Goal: Find specific page/section: Find specific page/section

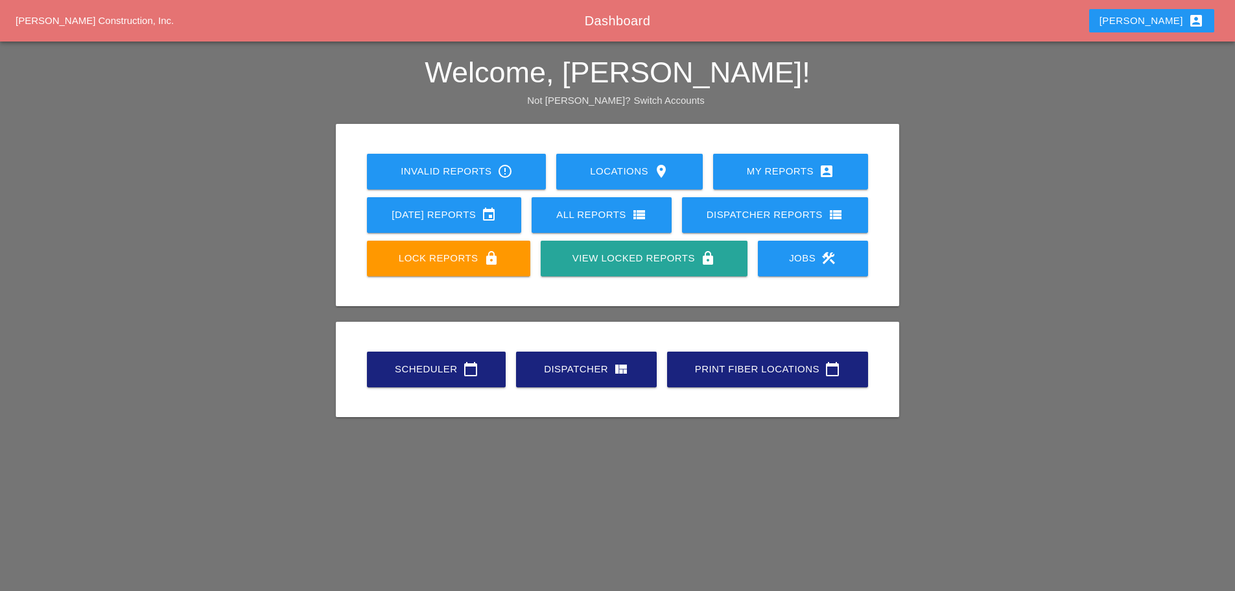
click at [452, 371] on div "Scheduler calendar_today" at bounding box center [436, 369] width 97 height 16
click at [451, 375] on div "Scheduler calendar_today" at bounding box center [436, 369] width 97 height 16
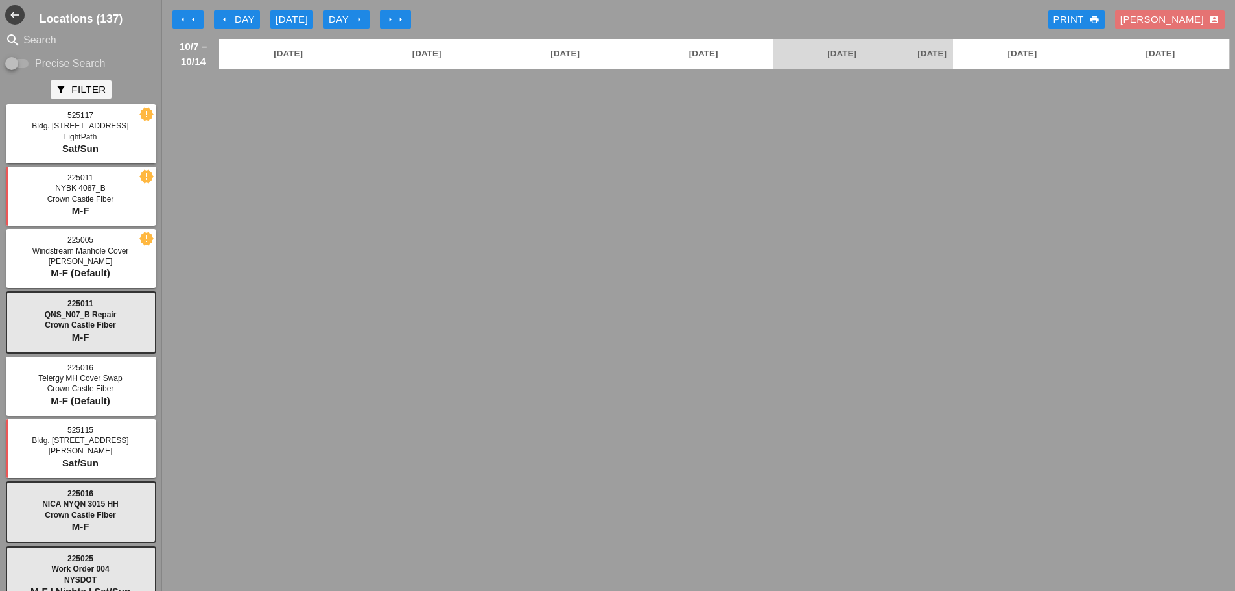
click at [68, 40] on input "Search" at bounding box center [80, 40] width 115 height 21
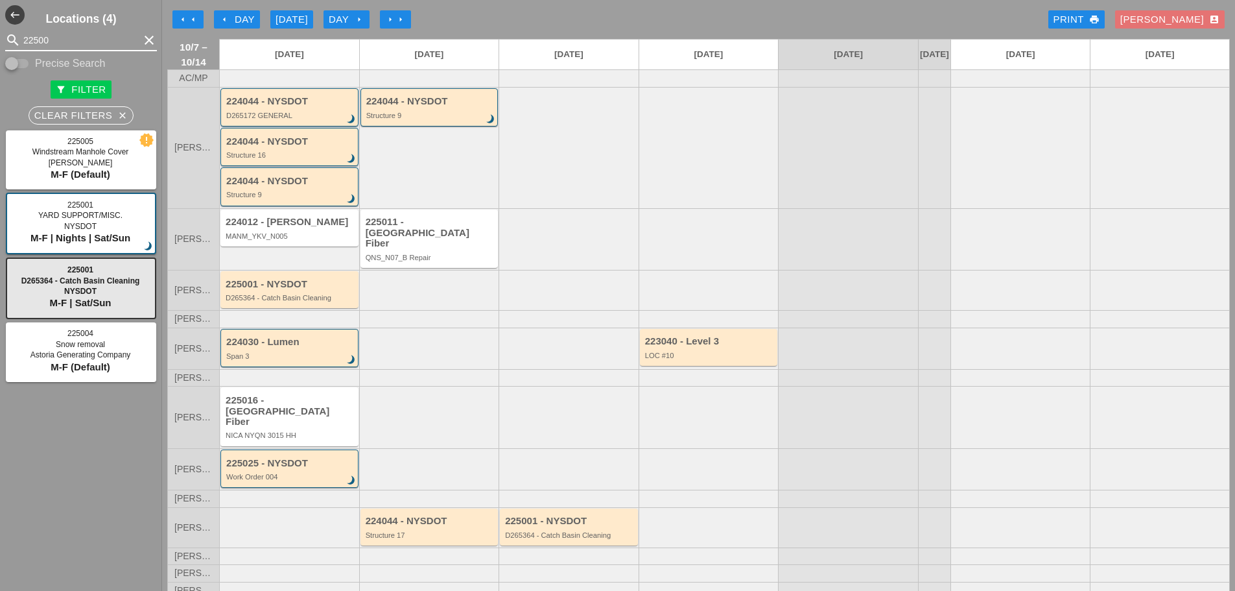
scroll to position [40, 0]
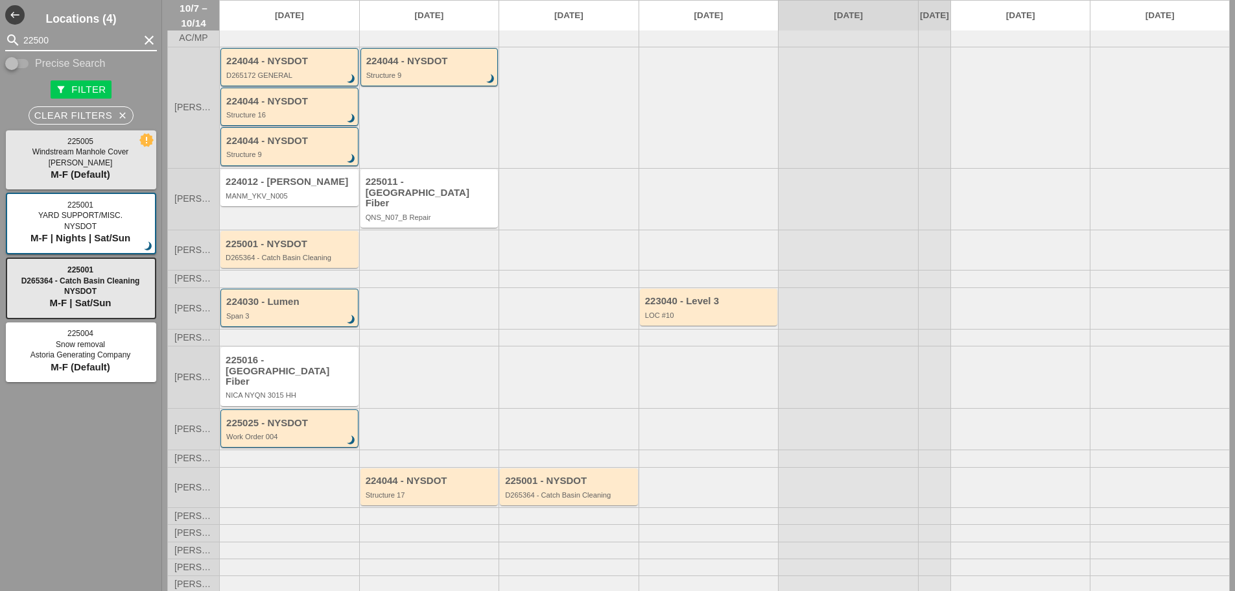
type input "22500"
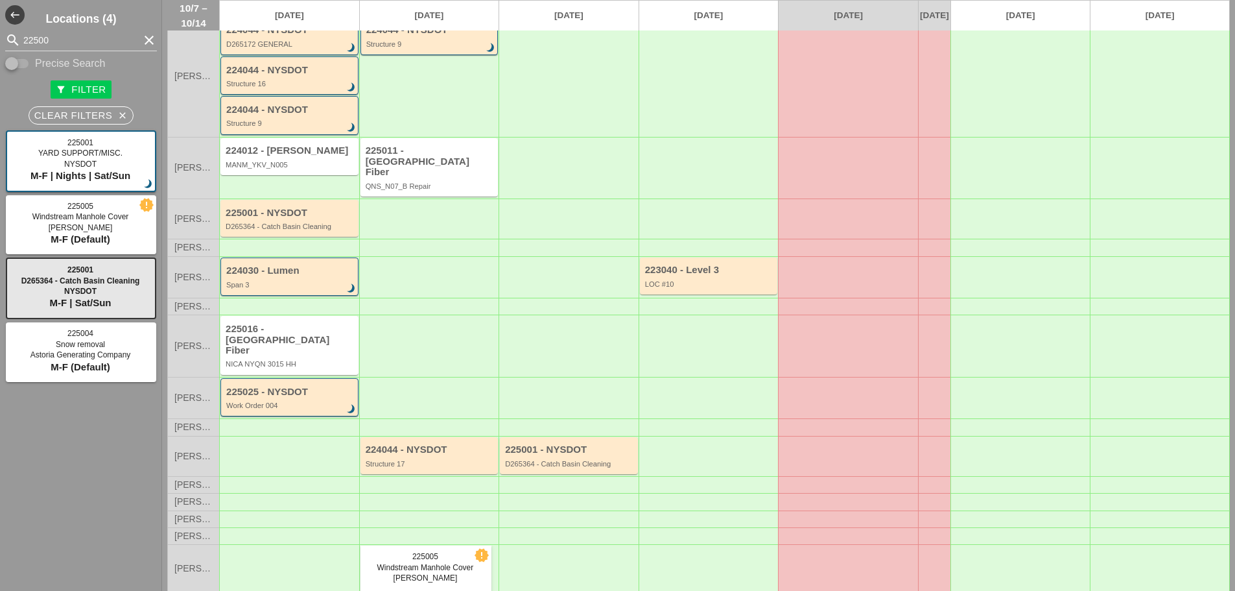
scroll to position [64, 0]
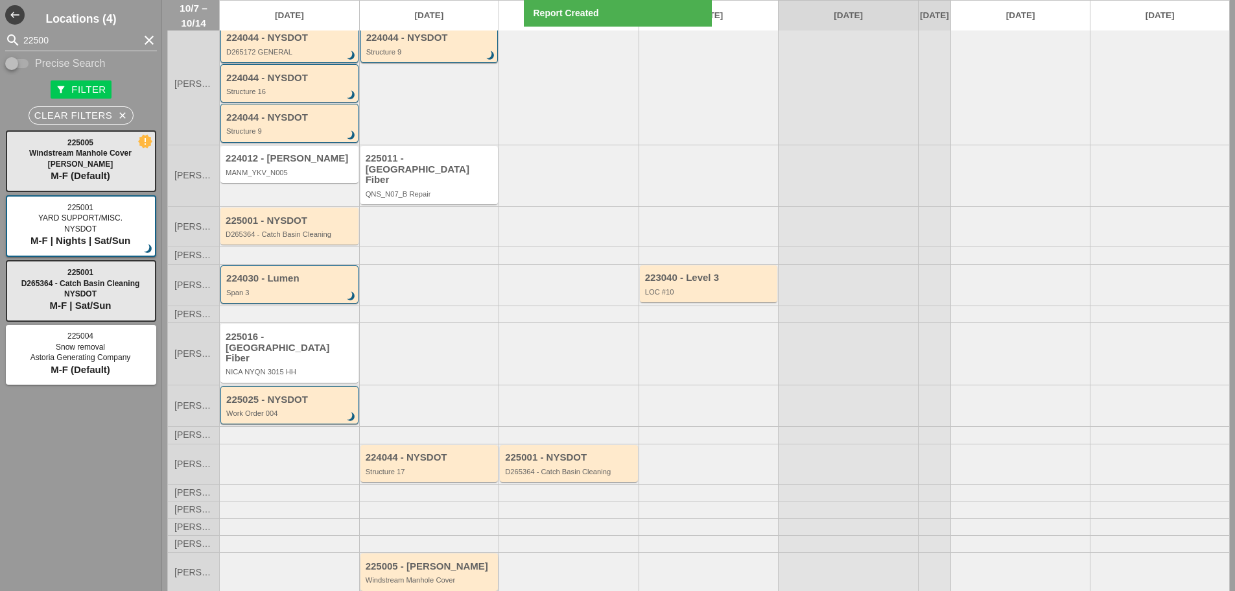
click at [393, 561] on div "225005 - [PERSON_NAME]" at bounding box center [431, 566] width 130 height 11
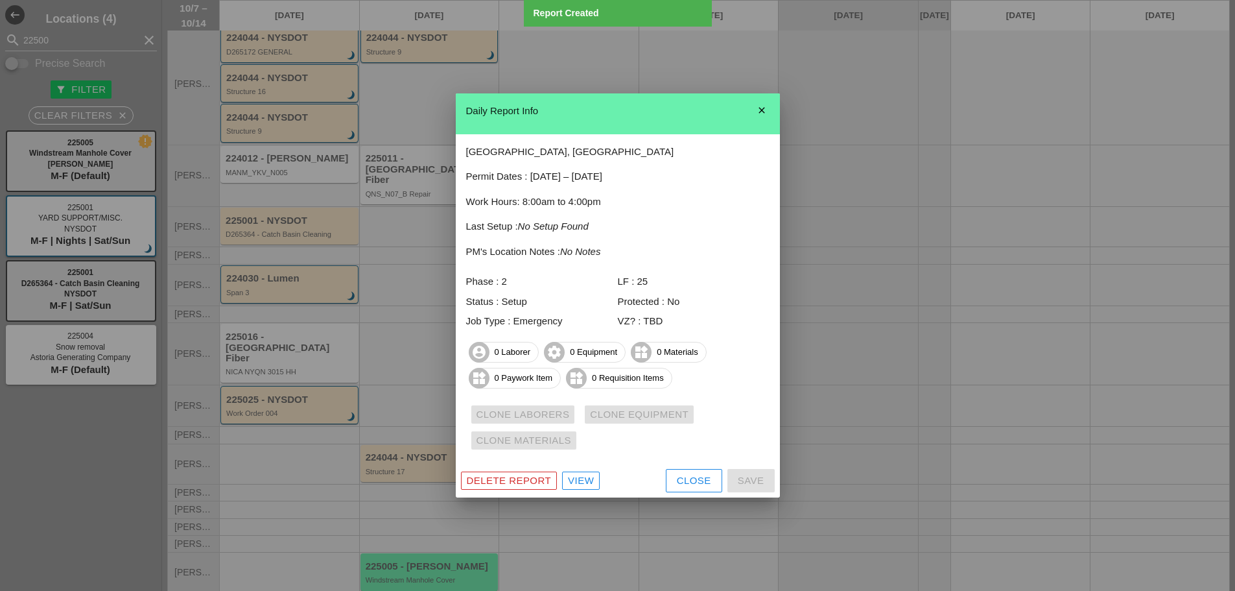
click at [580, 482] on div "View" at bounding box center [581, 480] width 26 height 15
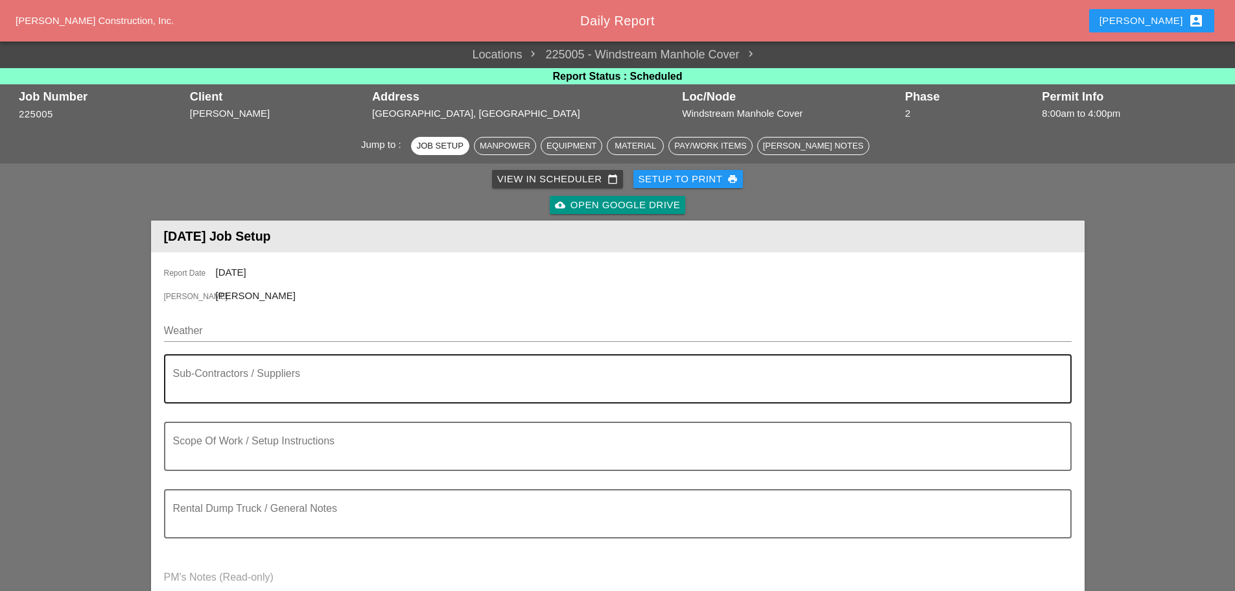
click at [244, 371] on textarea "Sub-Contractors / Suppliers" at bounding box center [612, 386] width 879 height 31
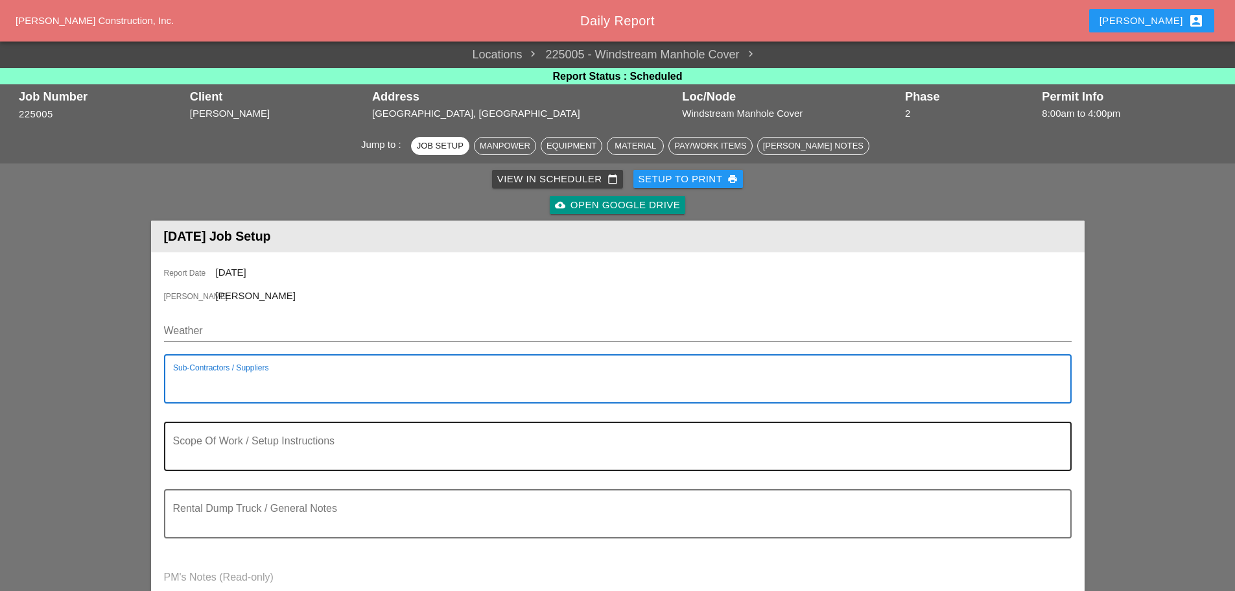
click at [234, 436] on div "Scope Of Work / Setup Instructions" at bounding box center [612, 446] width 879 height 47
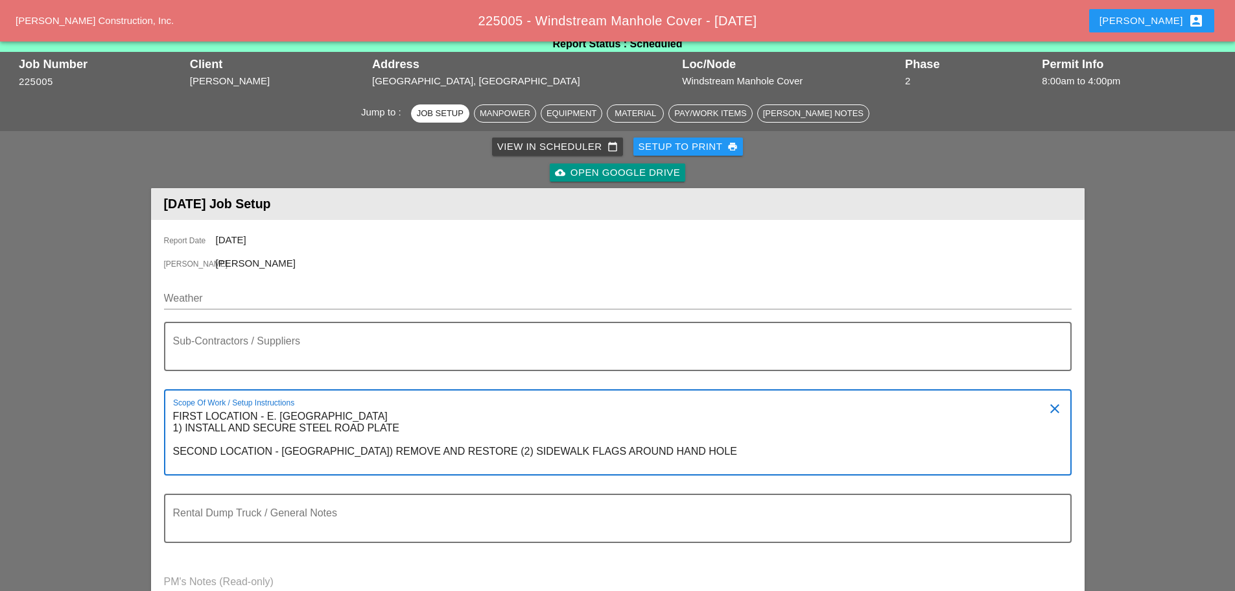
scroll to position [65, 0]
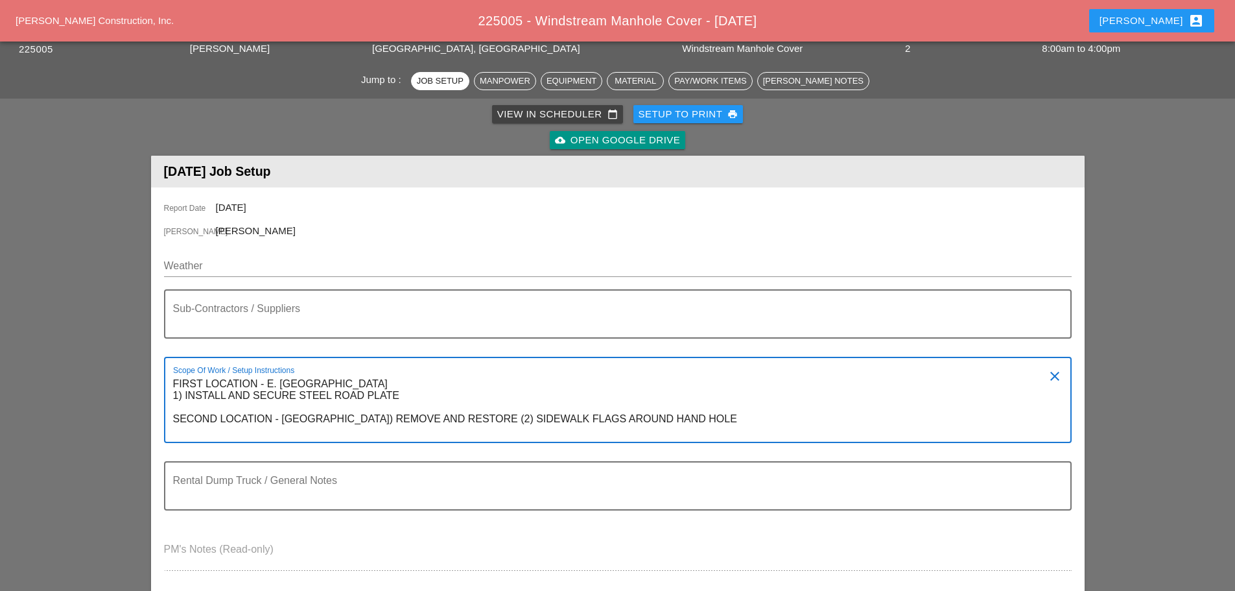
click at [560, 435] on textarea "FIRST LOCATION - E. [GEOGRAPHIC_DATA] 1) INSTALL AND SECURE STEEL ROAD PLATE SE…" at bounding box center [612, 408] width 879 height 68
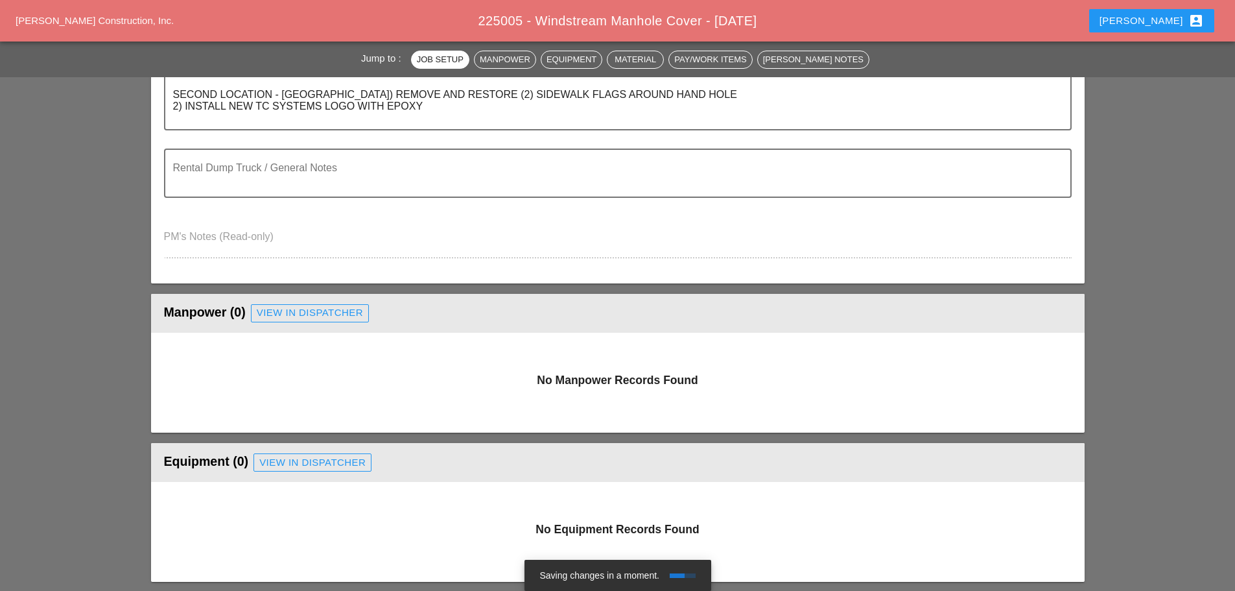
click at [258, 405] on div "No Manpower Records Found" at bounding box center [618, 383] width 934 height 100
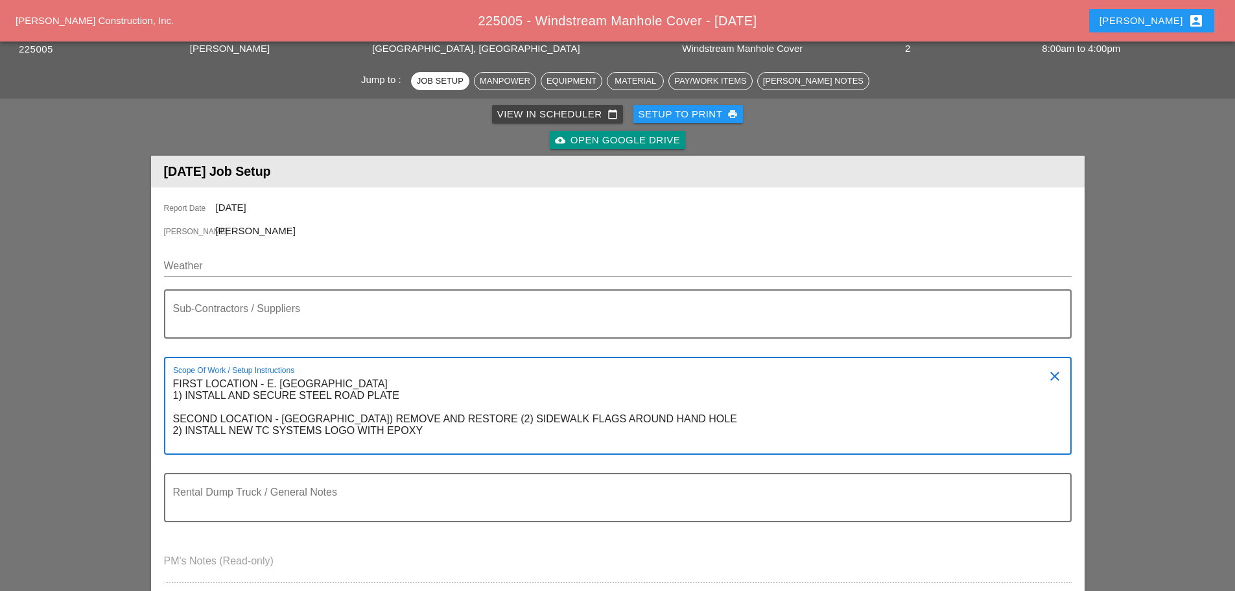
click at [409, 392] on textarea "FIRST LOCATION - E. [GEOGRAPHIC_DATA] 1) INSTALL AND SECURE STEEL ROAD PLATE SE…" at bounding box center [612, 414] width 879 height 80
click at [175, 390] on textarea "FIRST LOCATION - E. [GEOGRAPHIC_DATA] 1) INSTALL AND SECURE STEEL ROAD PLATE SE…" at bounding box center [612, 414] width 879 height 80
click at [185, 396] on textarea "FIRST LOCATION - E. [GEOGRAPHIC_DATA] 1) INSTALL AND SECURE STEEL ROAD PLATE SE…" at bounding box center [612, 414] width 879 height 80
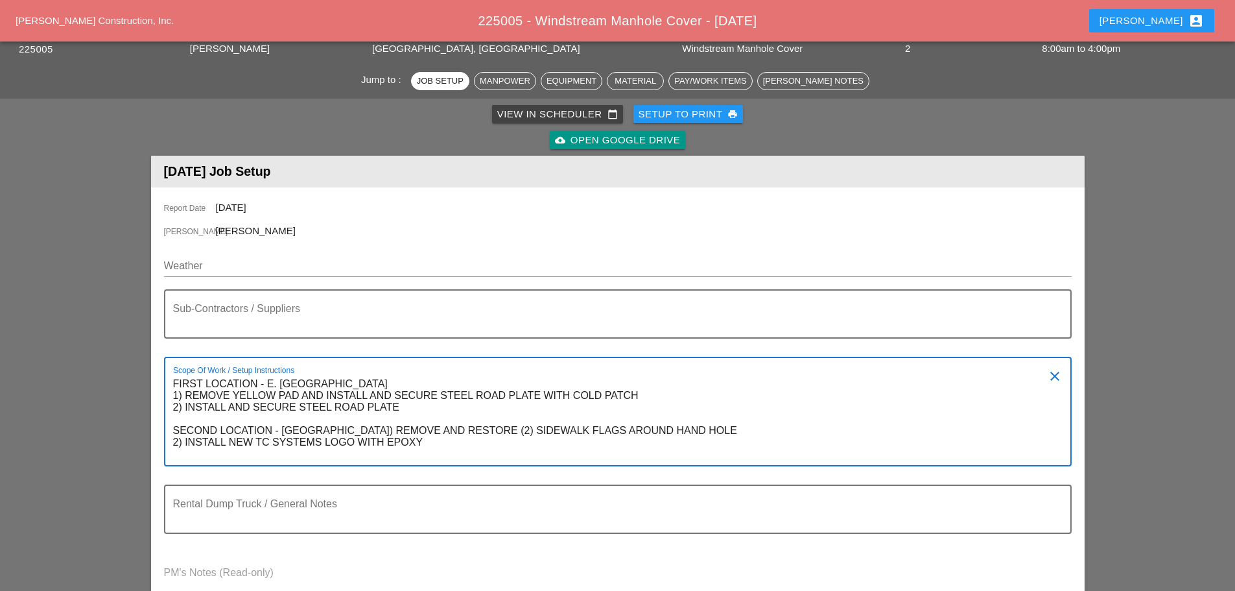
click at [413, 398] on textarea "FIRST LOCATION - E. [GEOGRAPHIC_DATA] 1) REMOVE YELLOW PAD AND INSTALL AND SECU…" at bounding box center [612, 419] width 879 height 91
click at [440, 398] on textarea "FIRST LOCATION - E. [GEOGRAPHIC_DATA] 1) REMOVE YELLOW PAD AND INSTALL AND SECU…" at bounding box center [612, 419] width 879 height 91
click at [482, 398] on textarea "FIRST LOCATION - E. [GEOGRAPHIC_DATA] 1) REMOVE YELLOW PAD AND INSTALL AND SECU…" at bounding box center [612, 419] width 879 height 91
click at [502, 397] on textarea "FIRST LOCATION - E. [GEOGRAPHIC_DATA] 1) REMOVE YELLOW PAD AND INSTALL AND SECU…" at bounding box center [612, 419] width 879 height 91
click at [564, 399] on textarea "FIRST LOCATION - E. [GEOGRAPHIC_DATA] 1) REMOVE YELLOW PAD AND INSTALL AND SECU…" at bounding box center [612, 419] width 879 height 91
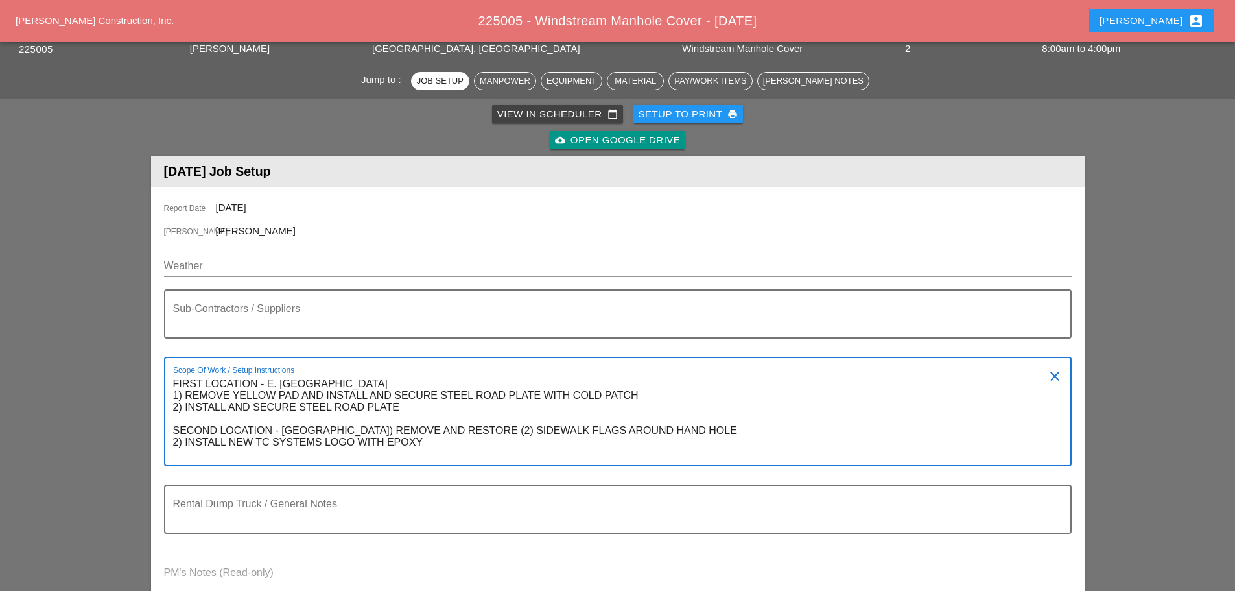
click at [632, 397] on textarea "FIRST LOCATION - E. [GEOGRAPHIC_DATA] 1) REMOVE YELLOW PAD AND INSTALL AND SECU…" at bounding box center [612, 419] width 879 height 91
click at [643, 396] on textarea "FIRST LOCATION - E. [GEOGRAPHIC_DATA] 1) REMOVE YELLOW PAD AND INSTALL AND SECU…" at bounding box center [612, 419] width 879 height 91
drag, startPoint x: 405, startPoint y: 411, endPoint x: 190, endPoint y: 403, distance: 214.8
click at [186, 407] on textarea "FIRST LOCATION - E. [GEOGRAPHIC_DATA] 1) REMOVE YELLOW PAD AND INSTALL AND SECU…" at bounding box center [612, 419] width 879 height 91
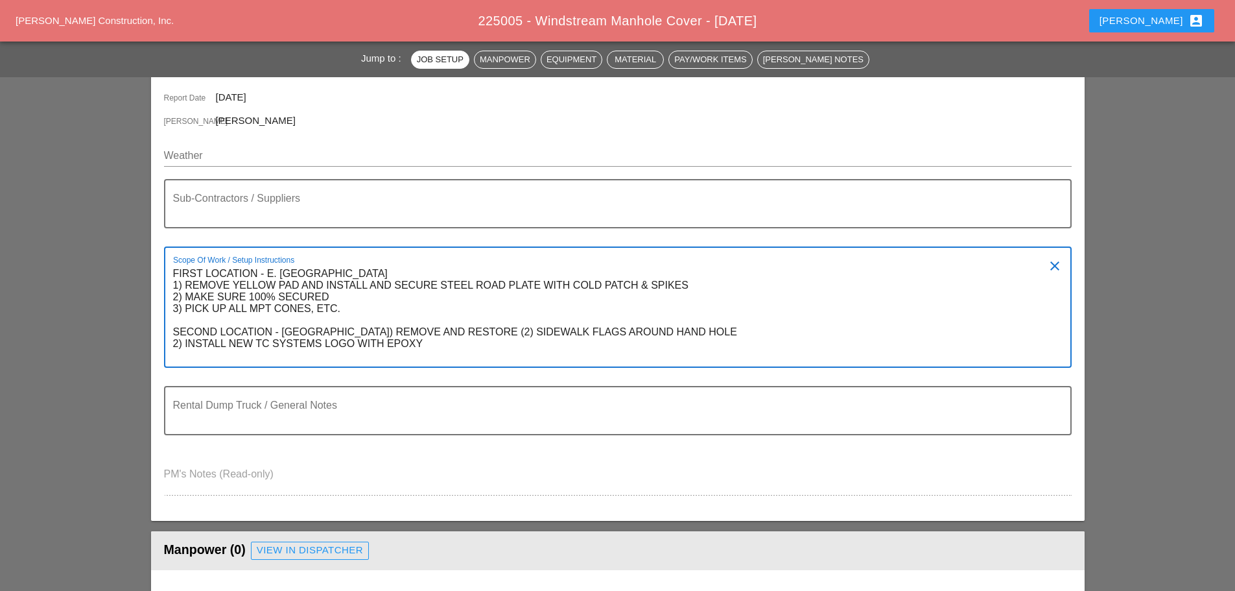
scroll to position [195, 0]
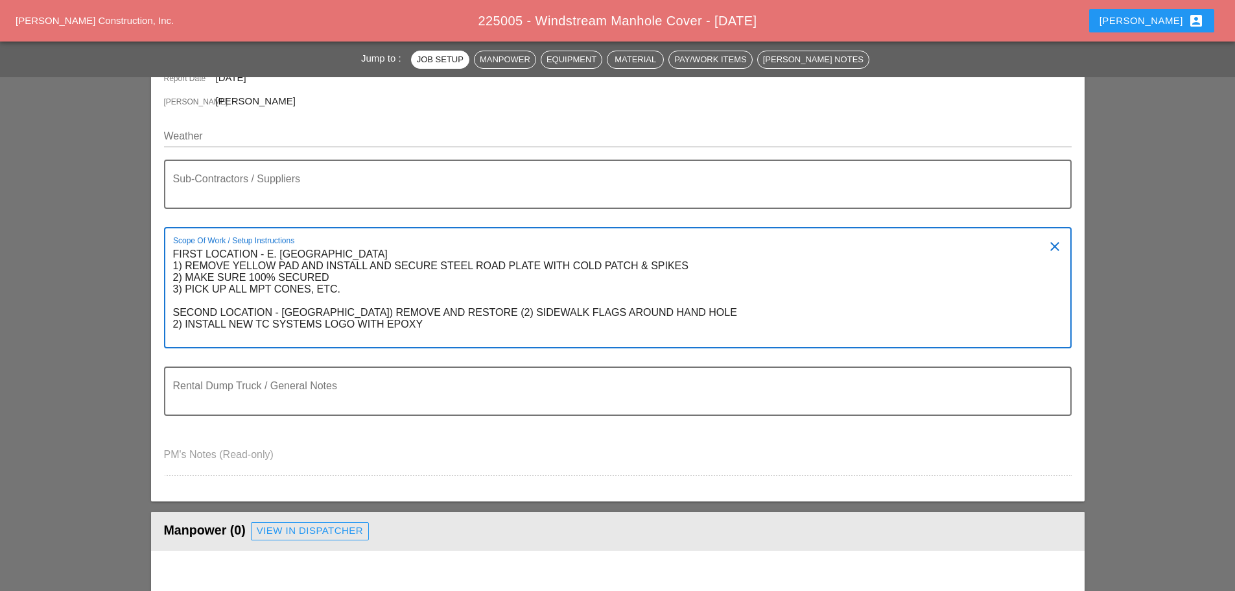
type textarea "FIRST LOCATION - E. [GEOGRAPHIC_DATA] 1) REMOVE YELLOW PAD AND INSTALL AND SECU…"
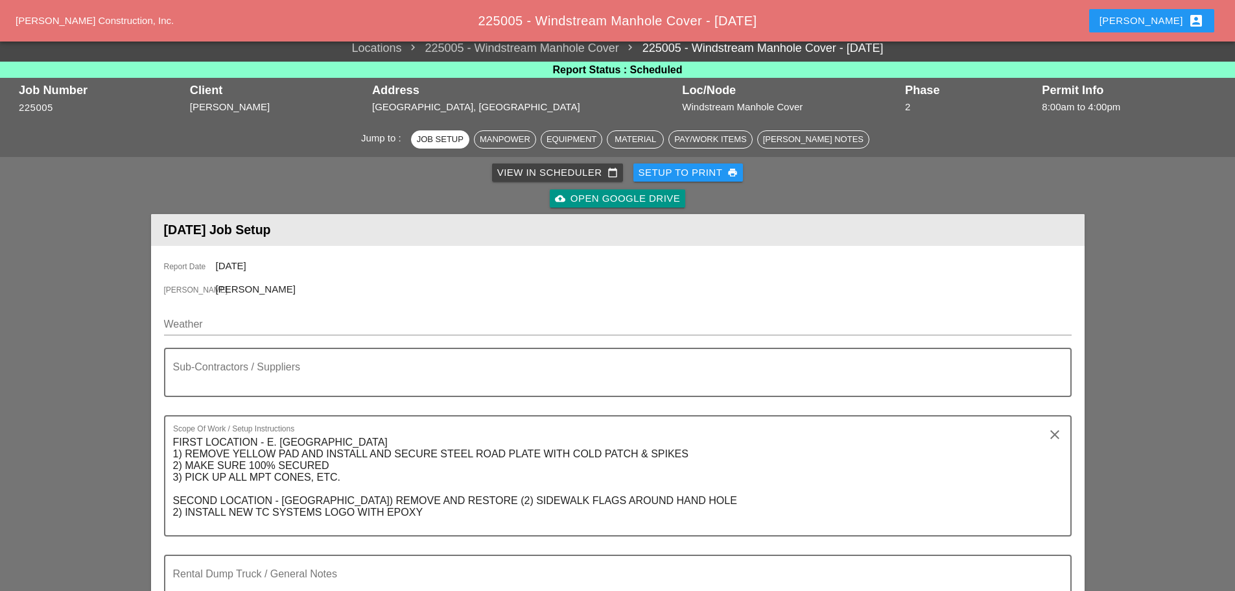
scroll to position [0, 0]
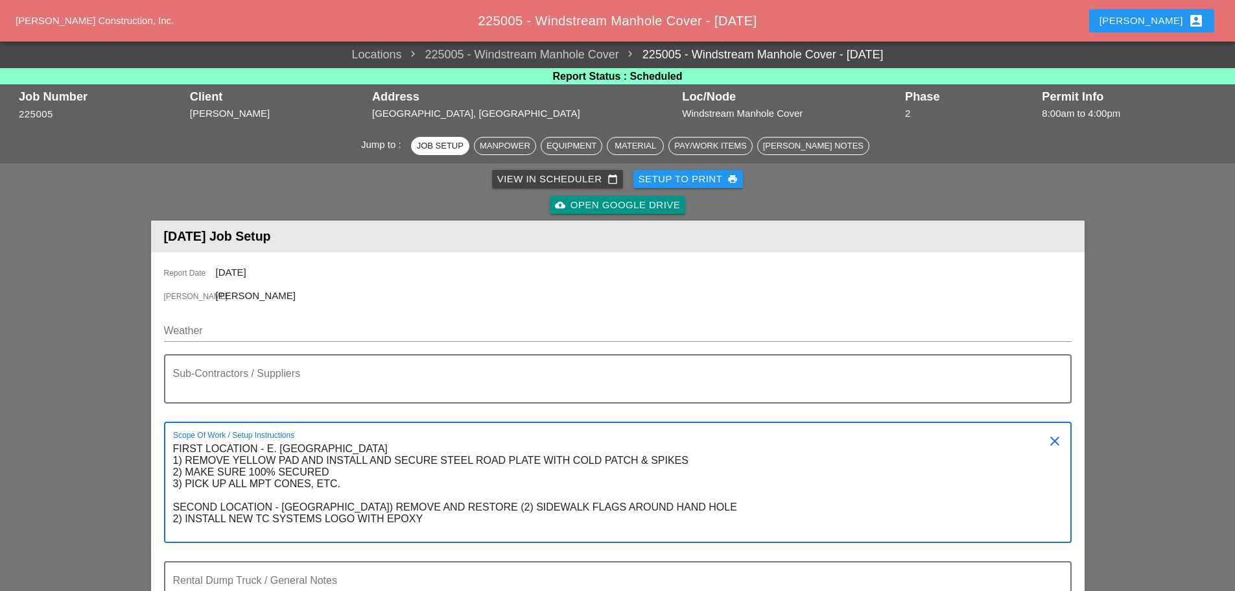
drag, startPoint x: 428, startPoint y: 527, endPoint x: 174, endPoint y: 449, distance: 265.1
click at [174, 449] on textarea "FIRST LOCATION - E. [GEOGRAPHIC_DATA] 1) REMOVE YELLOW PAD AND INSTALL AND SECU…" at bounding box center [612, 489] width 879 height 103
click at [641, 502] on textarea "FIRST LOCATION - E. [GEOGRAPHIC_DATA] 1) REMOVE YELLOW PAD AND INSTALL AND SECU…" at bounding box center [612, 489] width 879 height 103
click at [828, 289] on div "[PERSON_NAME] [PERSON_NAME]" at bounding box center [618, 297] width 908 height 16
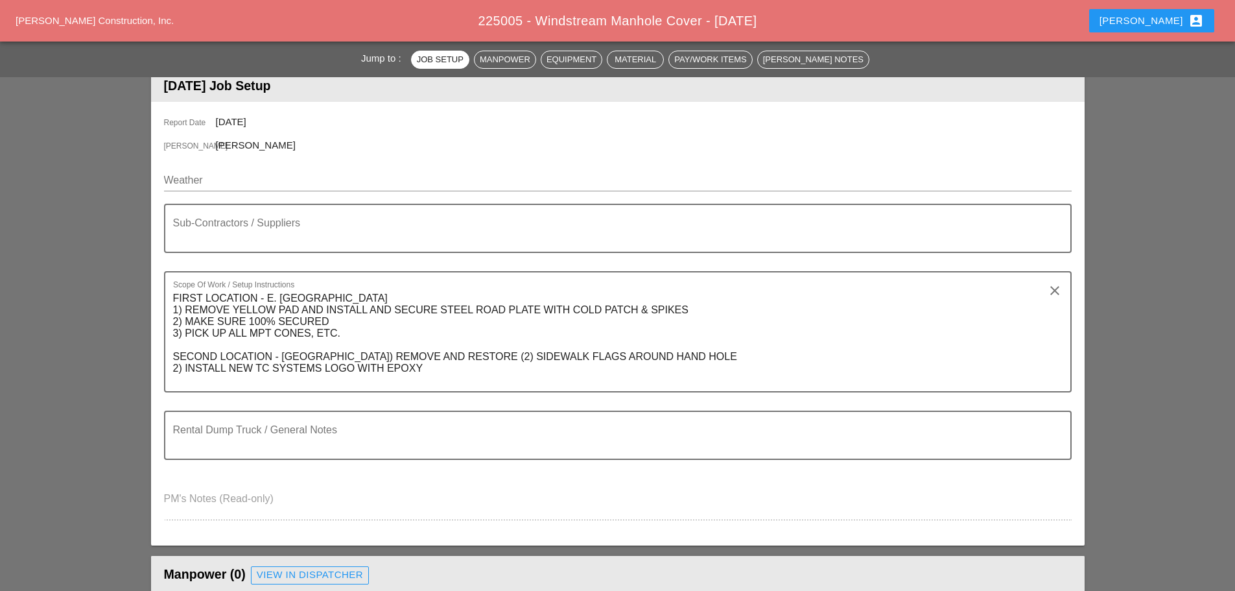
scroll to position [259, 0]
